Goal: Information Seeking & Learning: Understand process/instructions

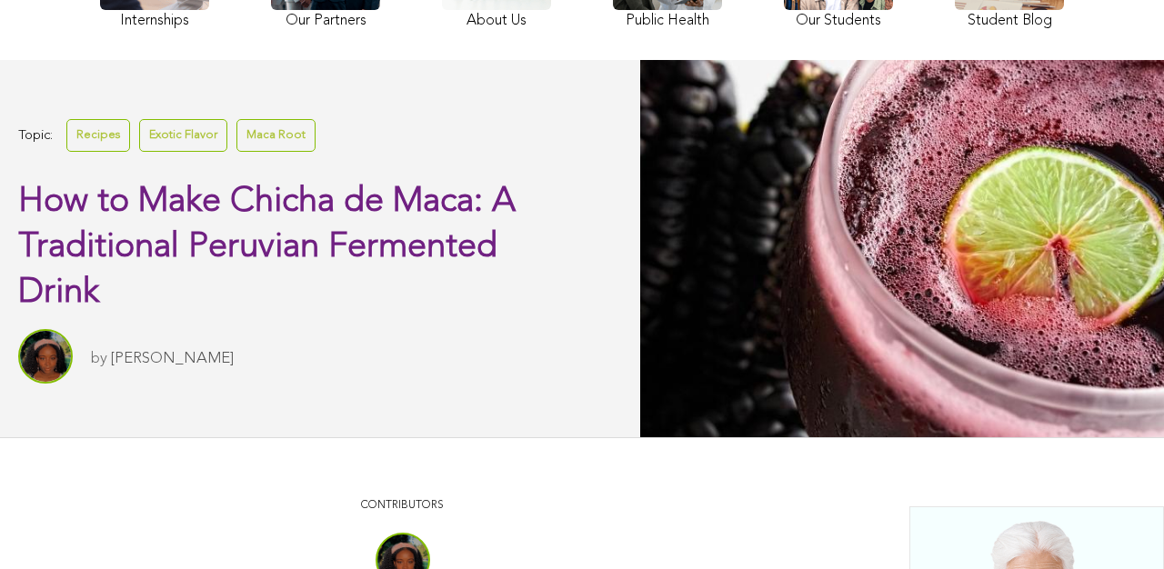
scroll to position [817, 0]
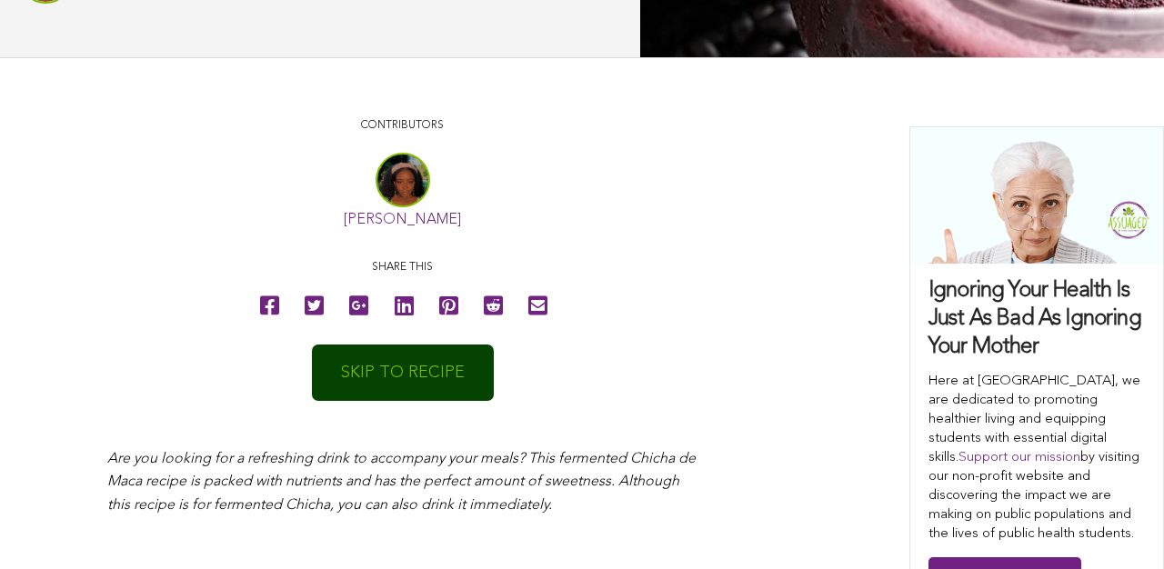
click at [450, 377] on link "SKIP TO RECIPE" at bounding box center [403, 373] width 182 height 56
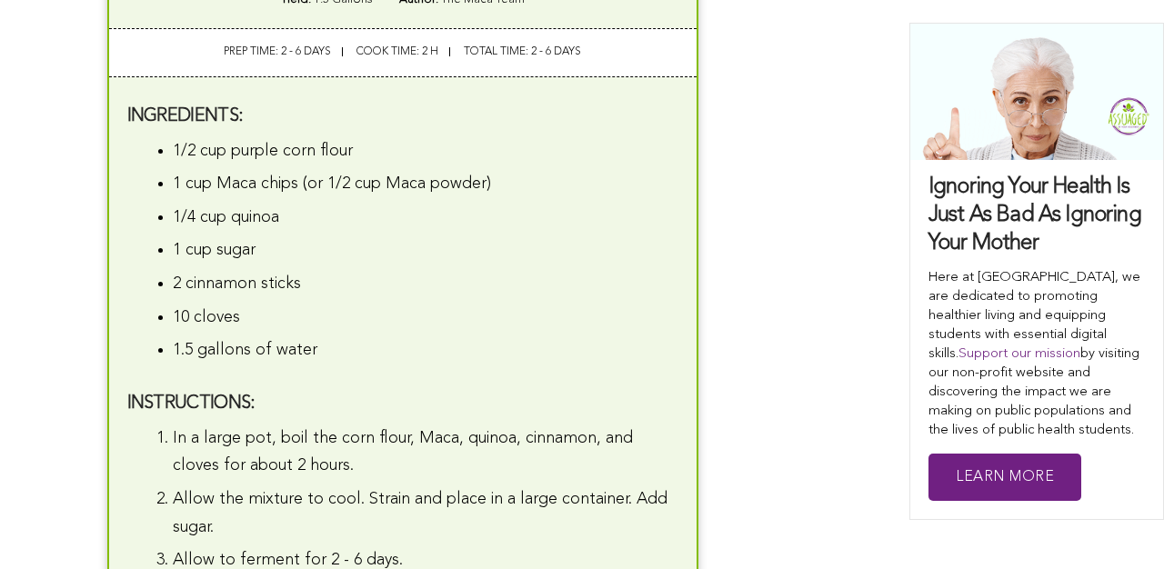
scroll to position [4381, 0]
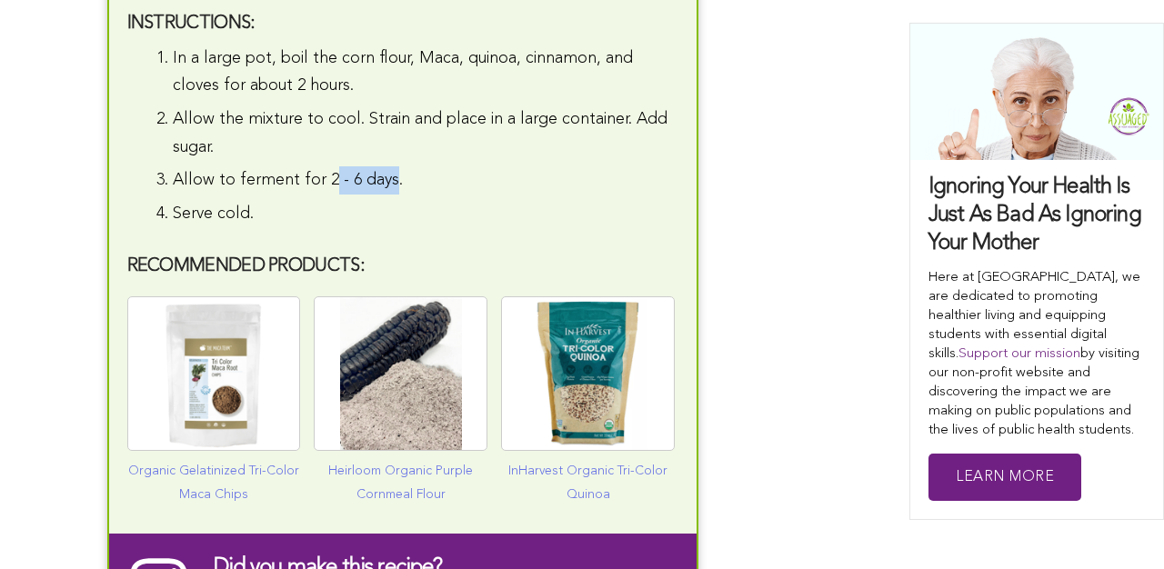
drag, startPoint x: 385, startPoint y: 190, endPoint x: 326, endPoint y: 174, distance: 61.3
click at [326, 174] on li "Allow to ferment for 2 - 6 days." at bounding box center [426, 180] width 506 height 28
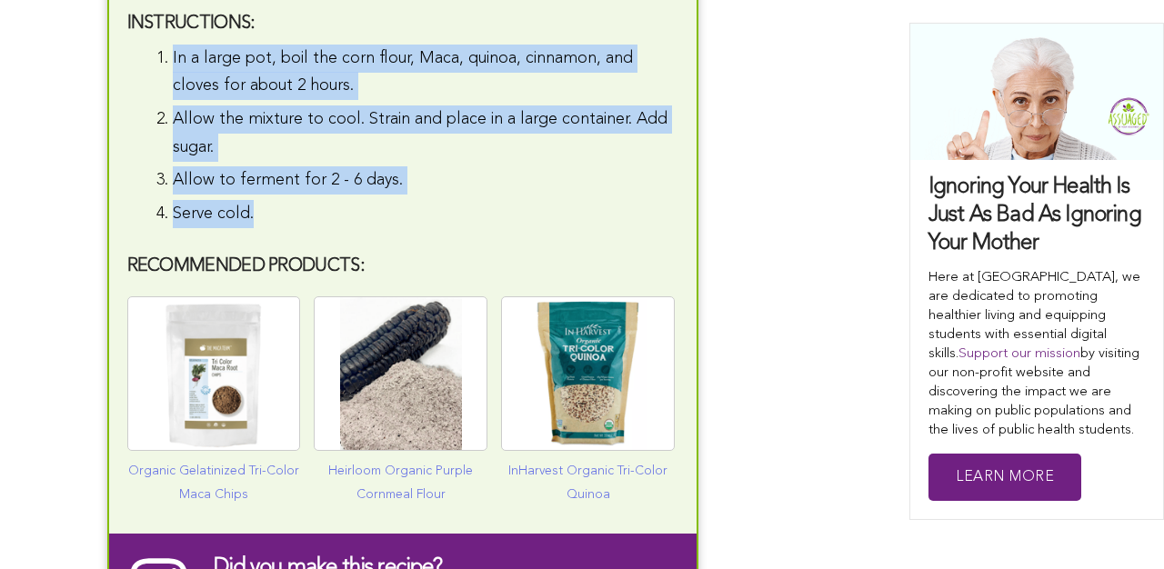
drag, startPoint x: 150, startPoint y: 61, endPoint x: 426, endPoint y: 219, distance: 317.7
click at [426, 219] on ol "In a large pot, boil the corn flour, Maca, quinoa, cinnamon, and cloves for abo…" at bounding box center [411, 137] width 533 height 184
copy ol "In a large pot, boil the corn flour, Maca, quinoa, cinnamon, and cloves for abo…"
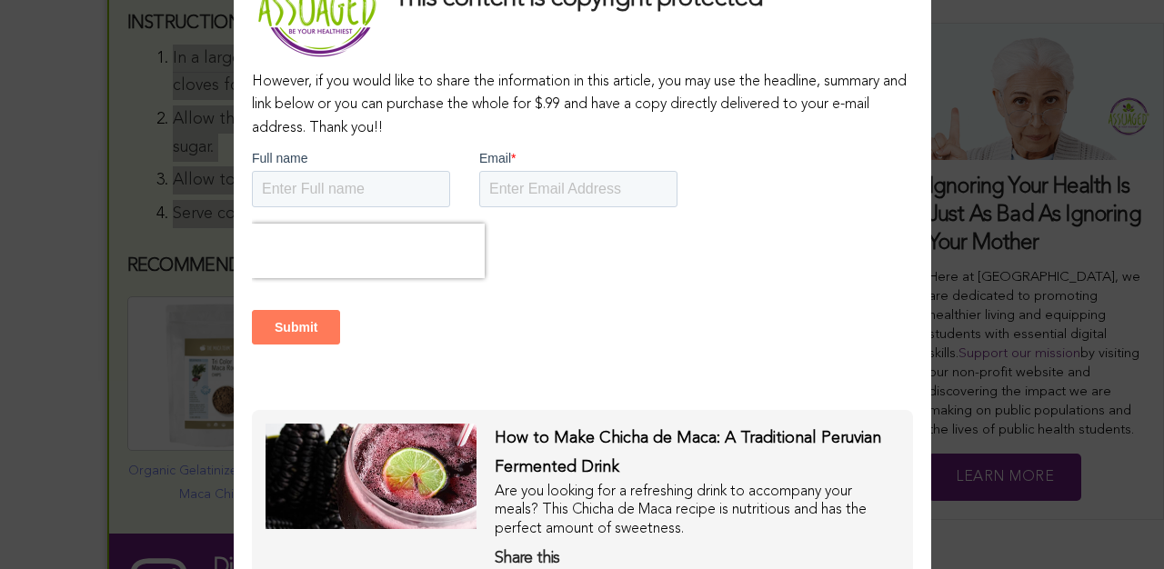
drag, startPoint x: 809, startPoint y: 354, endPoint x: 757, endPoint y: 310, distance: 68.5
click at [807, 354] on div "Submit" at bounding box center [581, 327] width 661 height 65
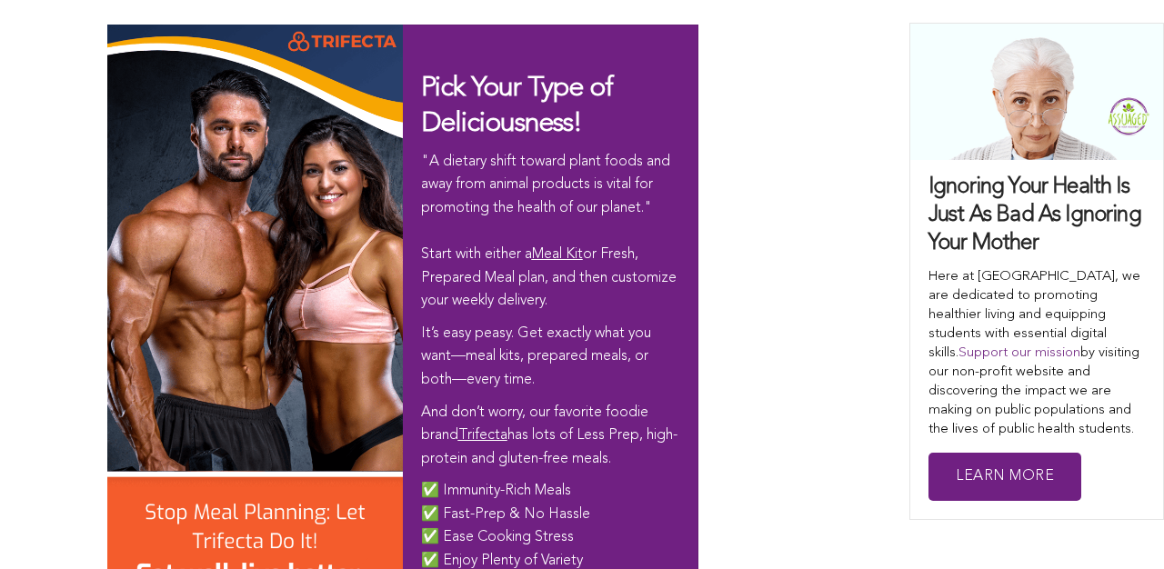
scroll to position [6138, 0]
